Goal: Task Accomplishment & Management: Use online tool/utility

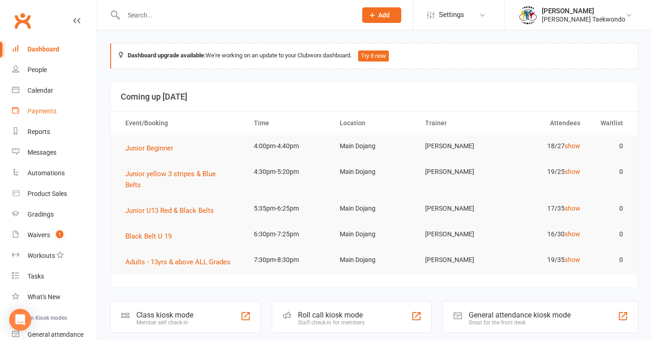
click at [46, 109] on div "Payments" at bounding box center [42, 111] width 29 height 7
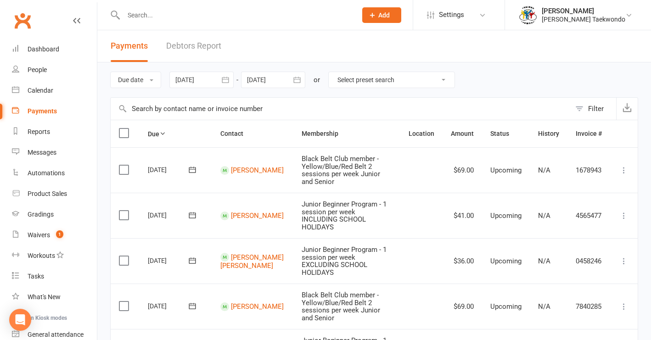
click at [205, 44] on link "Debtors Report" at bounding box center [193, 46] width 55 height 32
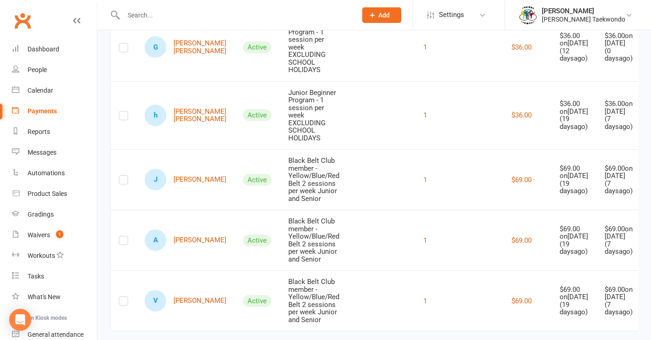
scroll to position [147, 0]
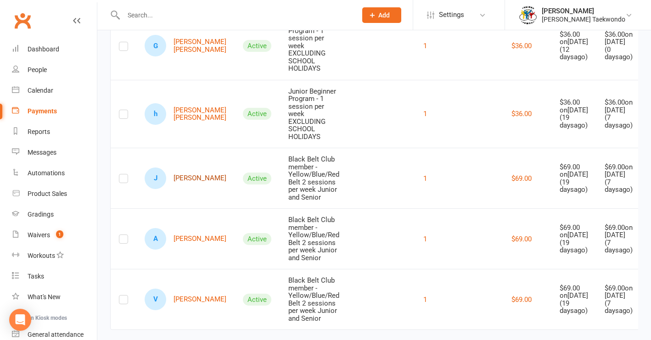
click at [181, 179] on link "J [PERSON_NAME]" at bounding box center [186, 179] width 82 height 22
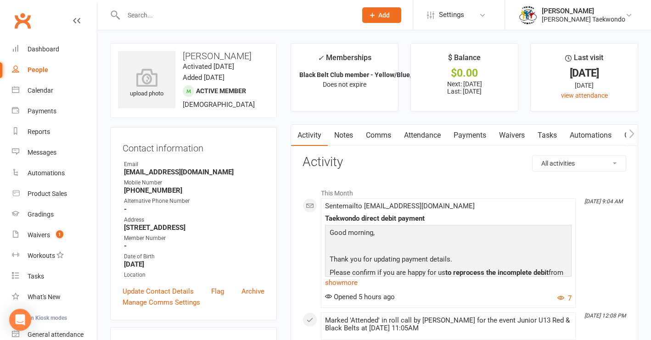
click at [468, 134] on link "Payments" at bounding box center [470, 135] width 45 height 21
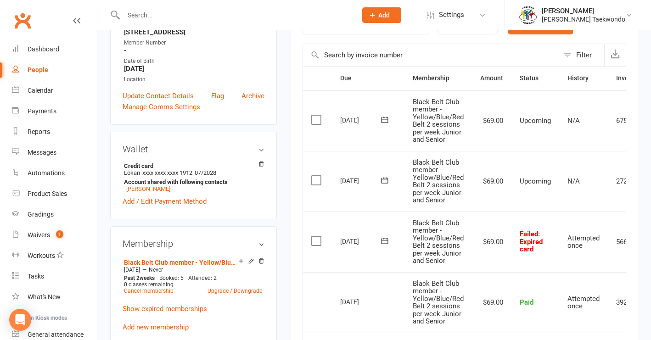
scroll to position [211, 0]
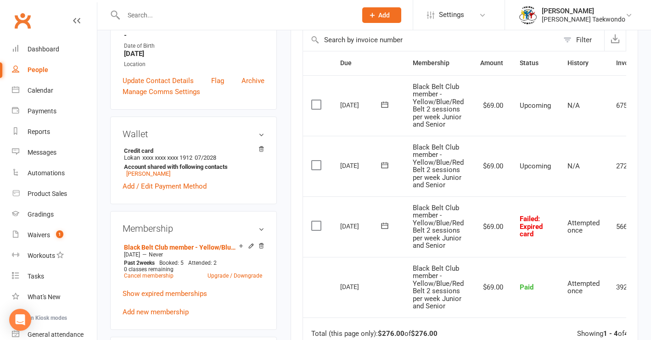
click at [317, 222] on label at bounding box center [318, 225] width 12 height 9
click at [317, 221] on input "checkbox" at bounding box center [315, 221] width 6 height 0
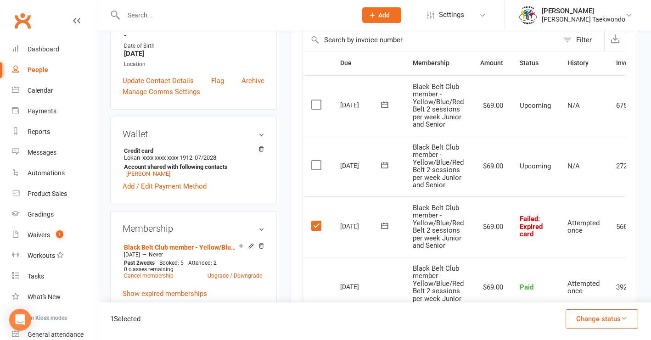
click at [540, 317] on icon "button" at bounding box center [624, 318] width 7 height 7
click at [332, 238] on td "Select this" at bounding box center [317, 227] width 29 height 61
click at [388, 223] on icon at bounding box center [385, 226] width 7 height 6
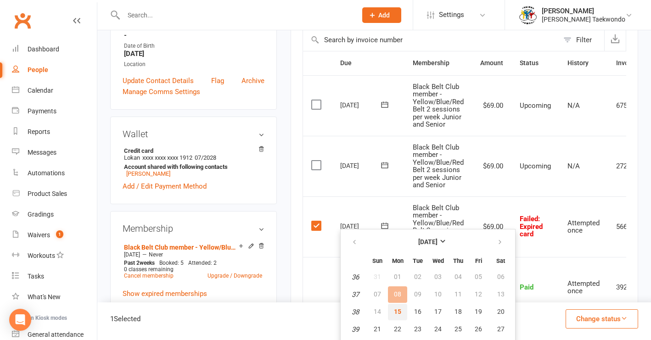
click at [397, 313] on span "15" at bounding box center [397, 311] width 7 height 7
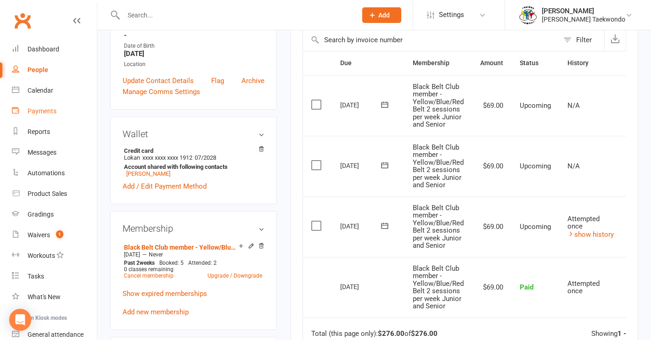
click at [40, 113] on div "Payments" at bounding box center [42, 111] width 29 height 7
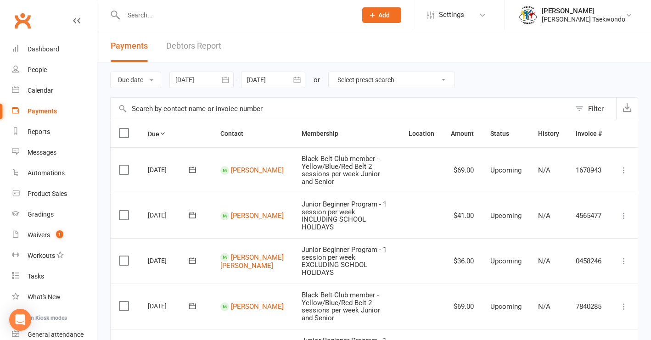
click at [198, 47] on link "Debtors Report" at bounding box center [193, 46] width 55 height 32
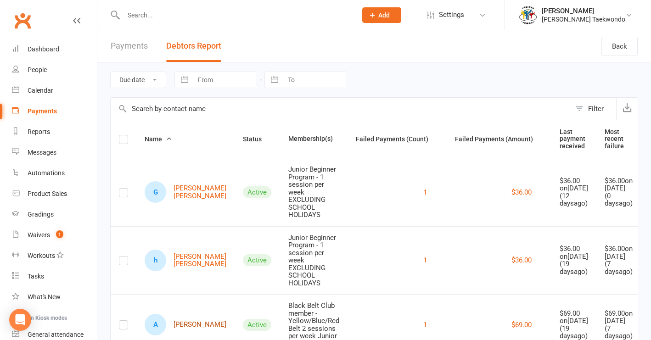
click at [184, 328] on link "A [PERSON_NAME]" at bounding box center [186, 325] width 82 height 22
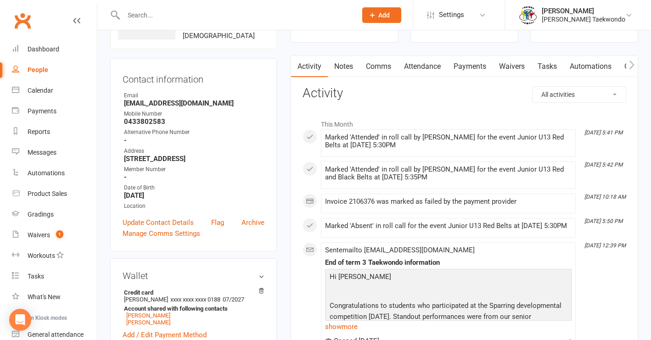
scroll to position [74, 0]
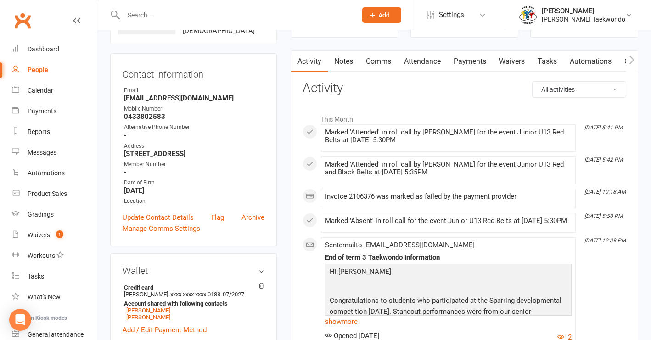
click at [483, 60] on link "Payments" at bounding box center [470, 61] width 45 height 21
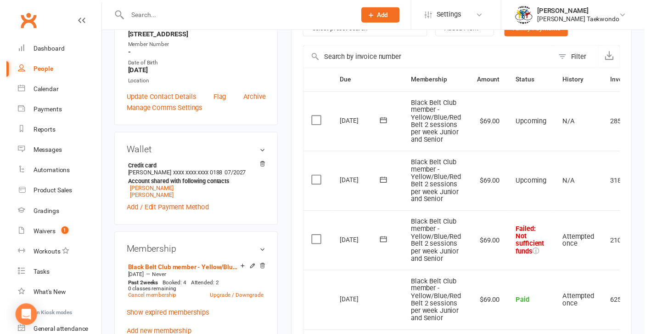
scroll to position [210, 0]
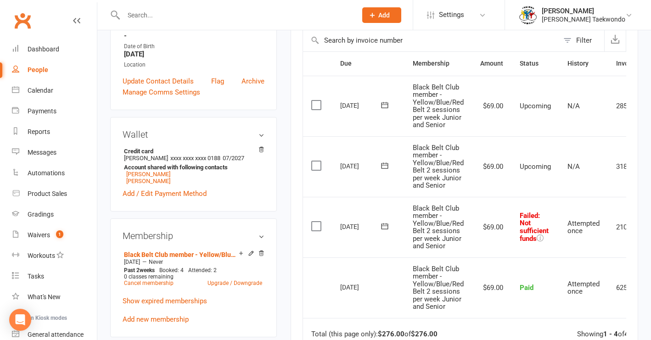
click at [317, 222] on label at bounding box center [318, 226] width 12 height 9
click at [317, 222] on input "checkbox" at bounding box center [315, 222] width 6 height 0
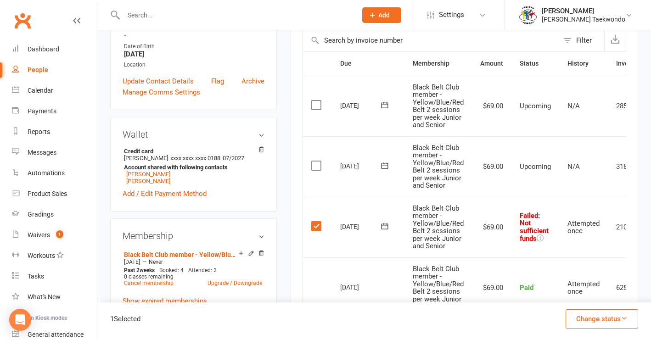
click at [387, 224] on icon at bounding box center [385, 227] width 7 height 6
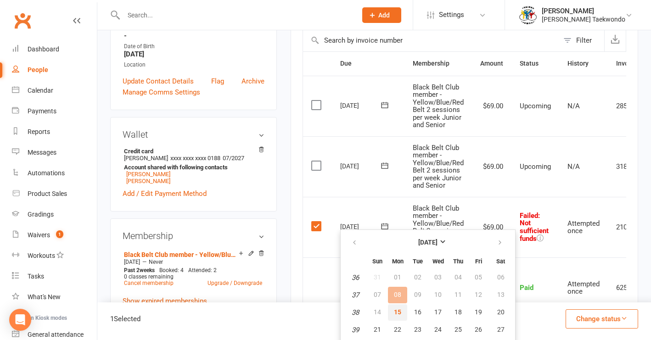
click at [400, 314] on span "15" at bounding box center [397, 312] width 7 height 7
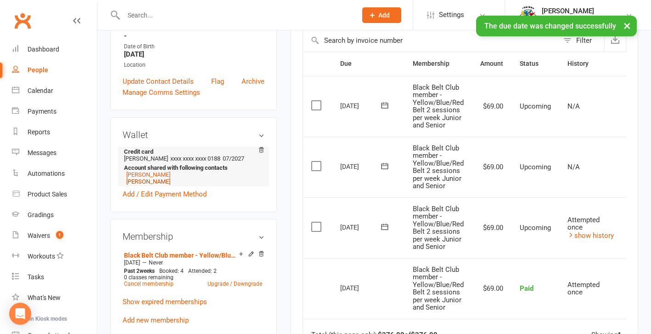
click at [140, 181] on link "[PERSON_NAME]" at bounding box center [148, 181] width 44 height 7
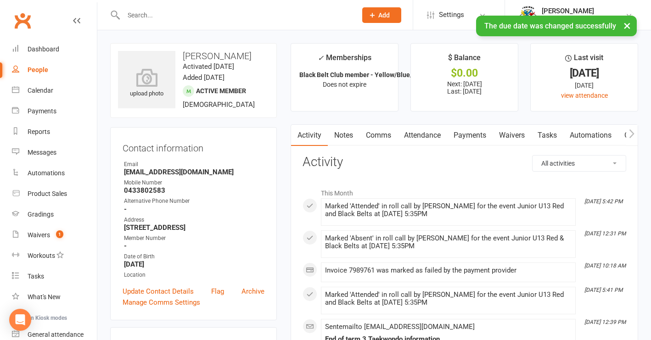
click at [472, 134] on link "Payments" at bounding box center [470, 135] width 45 height 21
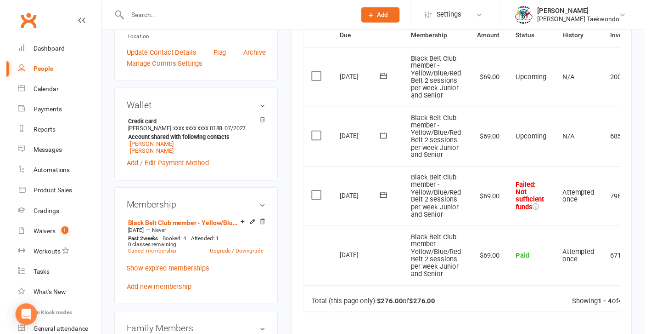
scroll to position [244, 0]
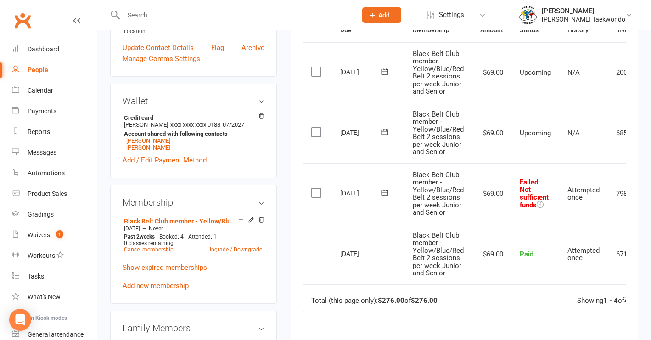
click at [384, 188] on icon at bounding box center [384, 192] width 9 height 9
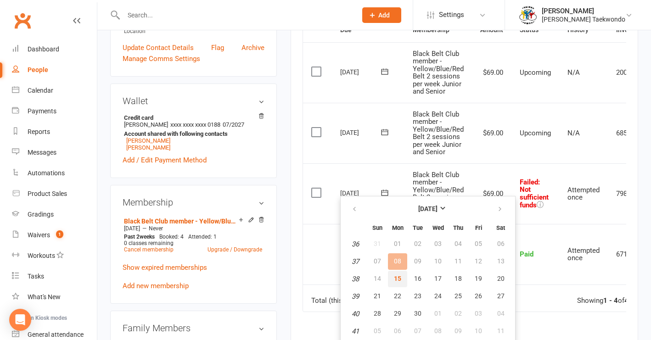
click at [402, 283] on span "15" at bounding box center [397, 278] width 7 height 7
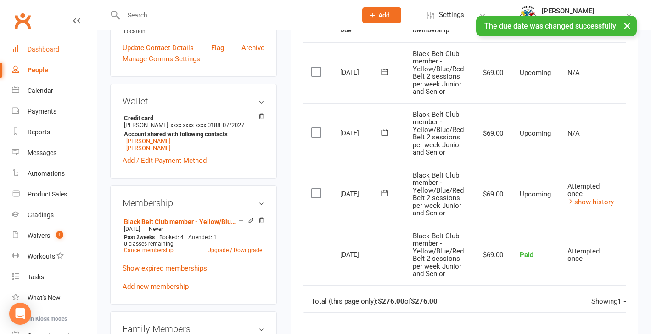
click at [55, 49] on div "Dashboard" at bounding box center [44, 48] width 32 height 7
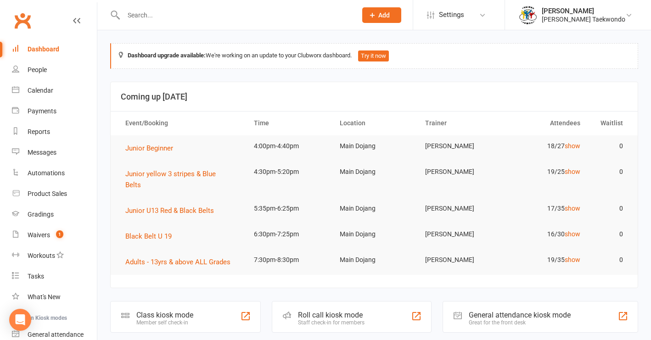
click at [363, 311] on div "Roll call kiosk mode" at bounding box center [331, 315] width 67 height 9
drag, startPoint x: 38, startPoint y: 111, endPoint x: 161, endPoint y: 85, distance: 125.5
click at [38, 111] on div "Payments" at bounding box center [42, 111] width 29 height 7
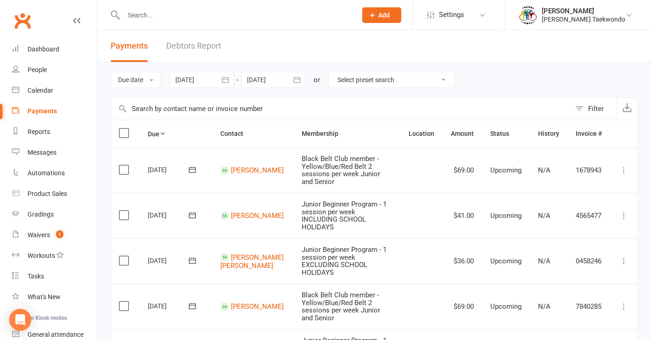
click at [193, 45] on link "Debtors Report" at bounding box center [193, 46] width 55 height 32
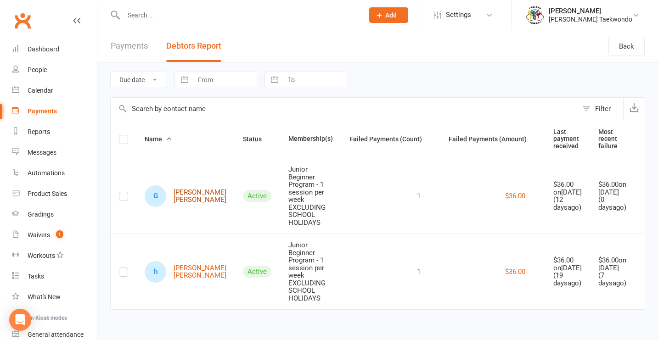
click at [184, 190] on link "G [PERSON_NAME] [PERSON_NAME]" at bounding box center [186, 197] width 82 height 22
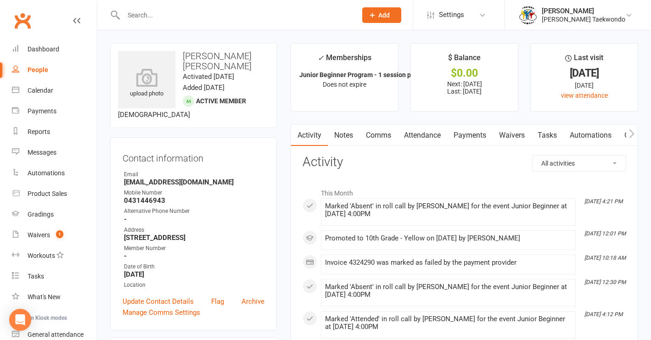
click at [475, 136] on link "Payments" at bounding box center [470, 135] width 45 height 21
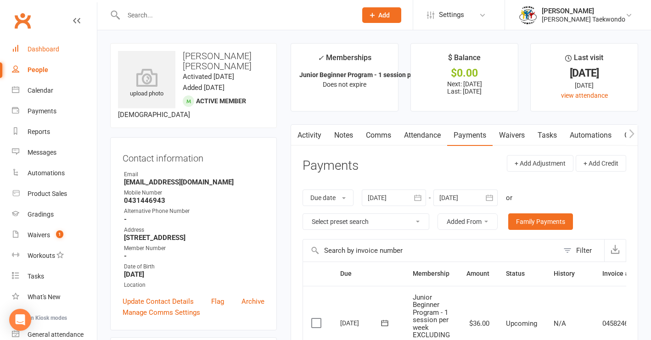
click at [57, 48] on div "Dashboard" at bounding box center [44, 48] width 32 height 7
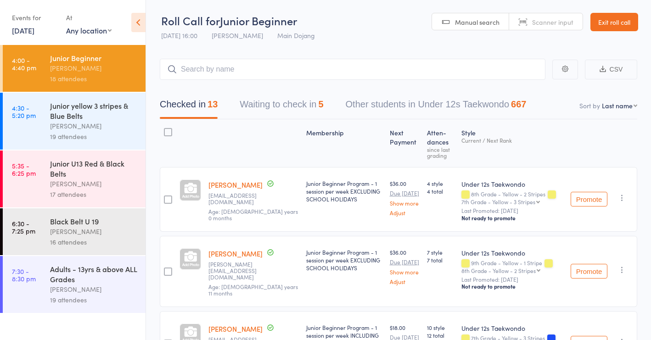
click at [294, 106] on button "Waiting to check in 5" at bounding box center [282, 107] width 84 height 24
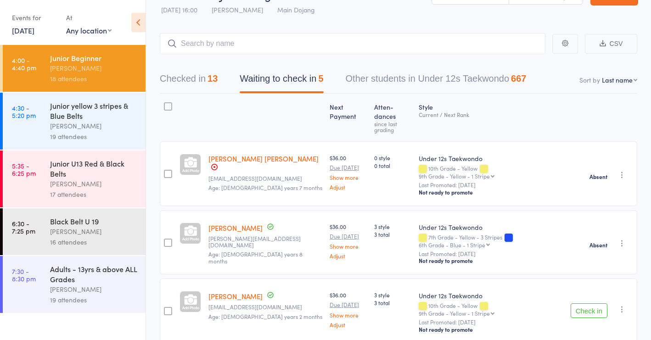
scroll to position [23, 0]
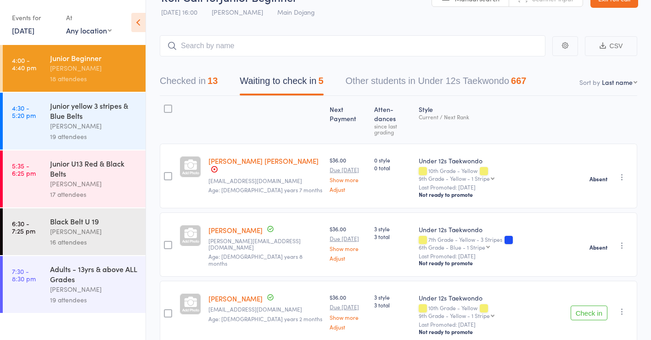
click at [190, 79] on button "Checked in 13" at bounding box center [189, 83] width 58 height 24
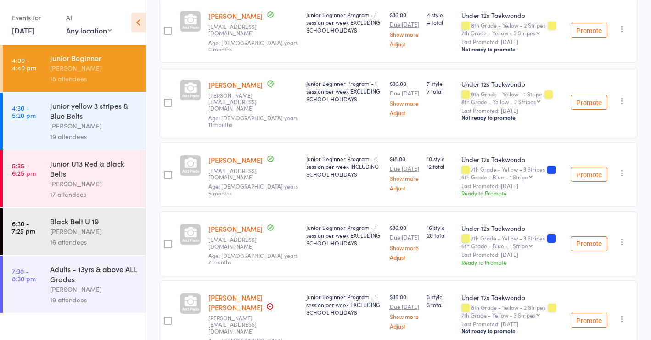
scroll to position [0, 0]
